Goal: Information Seeking & Learning: Learn about a topic

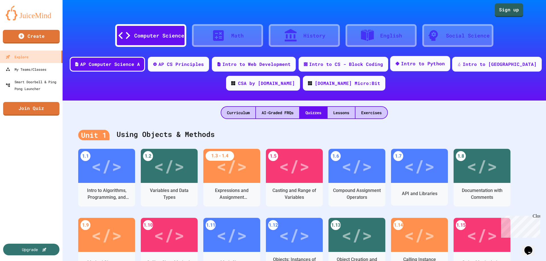
click at [431, 61] on div "Intro to Python" at bounding box center [423, 63] width 44 height 7
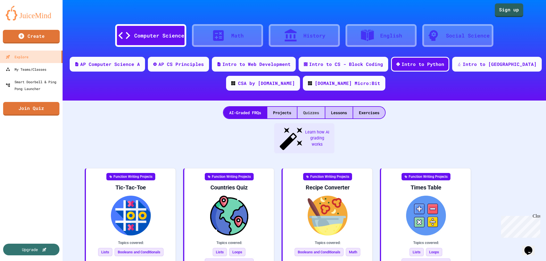
click at [311, 116] on div "Quizzes" at bounding box center [311, 113] width 27 height 12
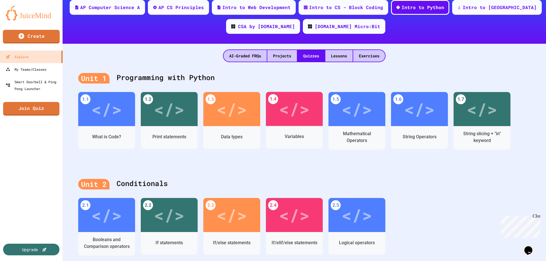
scroll to position [85, 0]
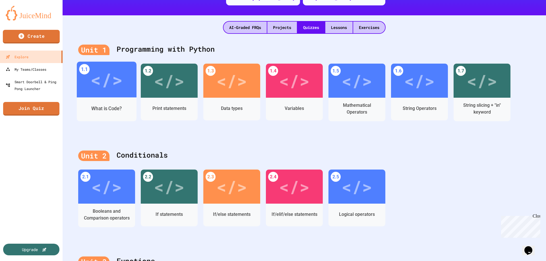
click at [105, 101] on div "What is Code?" at bounding box center [107, 109] width 60 height 17
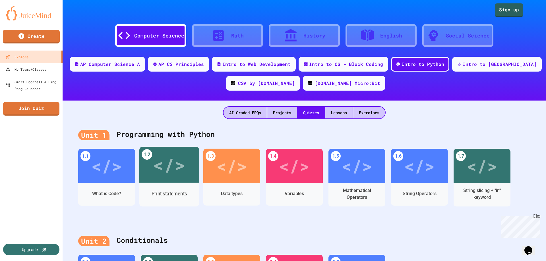
click at [158, 179] on div "</>" at bounding box center [169, 165] width 60 height 36
